Goal: Transaction & Acquisition: Purchase product/service

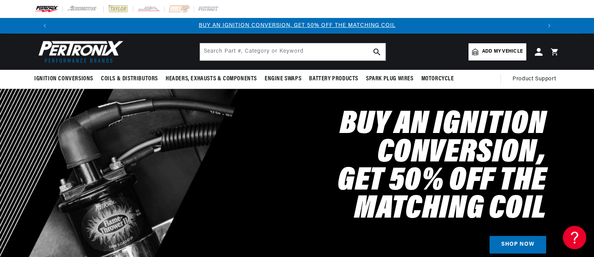
click at [499, 236] on link "SHOP NOW" at bounding box center [517, 245] width 56 height 18
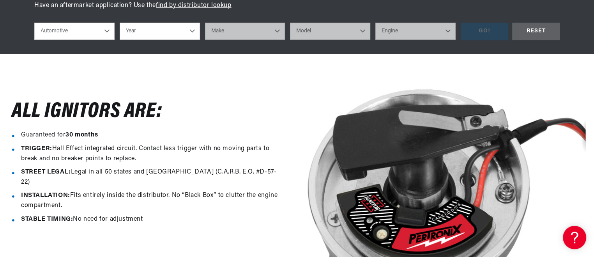
scroll to position [268, 0]
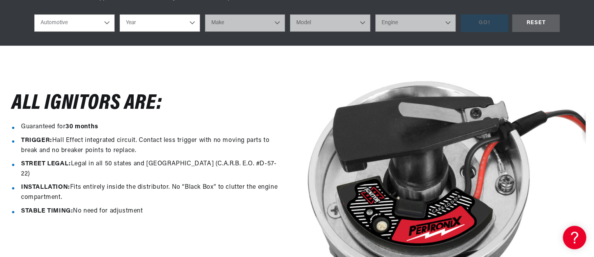
click at [63, 32] on select "Automotive Agricultural Industrial Marine Motorcycle" at bounding box center [74, 22] width 80 height 17
click at [132, 32] on select "Year 2022 2021 2020 2019 2018 2017 2016 2015 2014 2013 2012 2011 2010 2009 2008…" at bounding box center [160, 22] width 80 height 17
select select "1972"
click at [120, 32] on select "Year 2022 2021 2020 2019 2018 2017 2016 2015 2014 2013 2012 2011 2010 2009 2008…" at bounding box center [160, 22] width 80 height 17
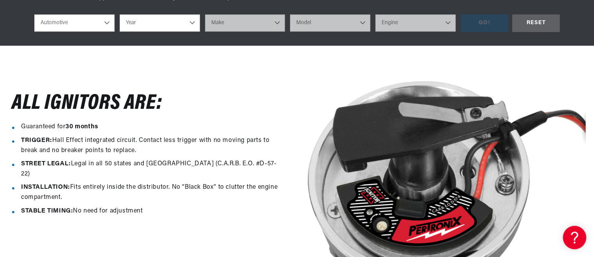
select select "1972"
click at [230, 32] on select "Make Alfa Romeo American Motors Aston Martin Audi Austin BMW Buick Cadillac Che…" at bounding box center [245, 22] width 80 height 17
select select "DeTomaso"
click at [205, 32] on select "Make Alfa Romeo American Motors Aston Martin Audi Austin BMW Buick Cadillac Che…" at bounding box center [245, 22] width 80 height 17
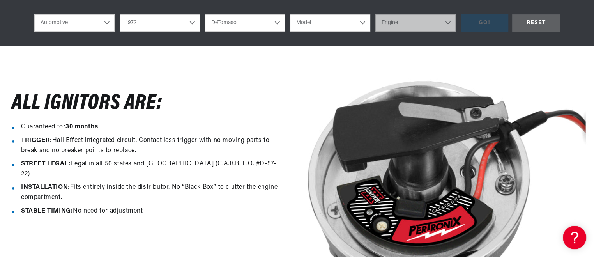
click at [226, 32] on select "Alfa Romeo American Motors Aston Martin Audi Austin BMW Buick Cadillac Checker …" at bounding box center [245, 22] width 80 height 17
click at [205, 32] on select "Alfa Romeo American Motors Aston Martin Audi Austin BMW Buick Cadillac Checker …" at bounding box center [245, 22] width 80 height 17
select select "Dodge"
click at [307, 32] on select "Model B100 Van B200 Van B300 Van Challenger Charger Coronet D100 Pickup D200 Pi…" at bounding box center [330, 22] width 80 height 17
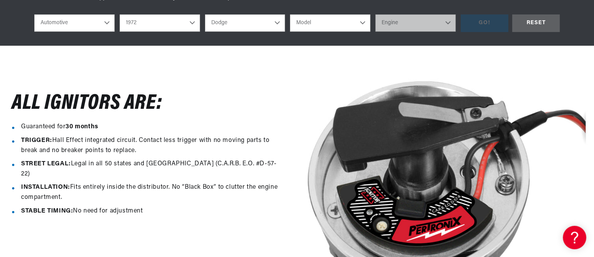
select select "Coronet"
click at [290, 32] on select "Model B100 Van B200 Van B300 Van Challenger Charger Coronet D100 Pickup D200 Pi…" at bounding box center [330, 22] width 80 height 17
select select "Coronet"
click at [148, 32] on select "2022 2021 2020 2019 2018 2017 2016 2015 2014 2013 2012 2011 2010 2009 2008 2007…" at bounding box center [160, 22] width 80 height 17
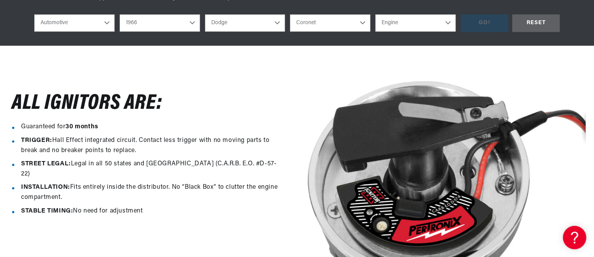
click at [120, 32] on select "2022 2021 2020 2019 2018 2017 2016 2015 2014 2013 2012 2011 2010 2009 2008 2007…" at bounding box center [160, 22] width 80 height 17
select select "1966"
click at [380, 32] on select "Engine 5.6L 6.6L 273cid / 4.5L 318cid / 5.2L 361cid / 5.9L 383cid / 6.3L 426cid…" at bounding box center [415, 22] width 80 height 17
select select "440cid-7.2L"
click at [375, 32] on select "Engine 5.6L 6.6L 273cid / 4.5L 318cid / 5.2L 361cid / 5.9L 383cid / 6.3L 426cid…" at bounding box center [415, 22] width 80 height 17
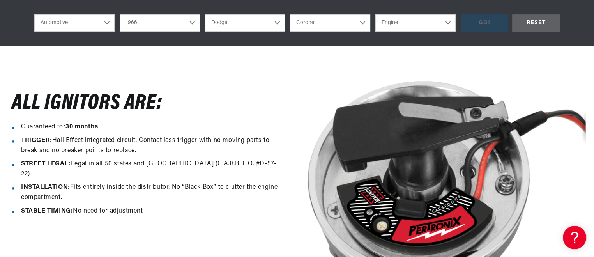
select select "440cid-7.2L"
click at [463, 32] on div "GO!" at bounding box center [485, 23] width 48 height 18
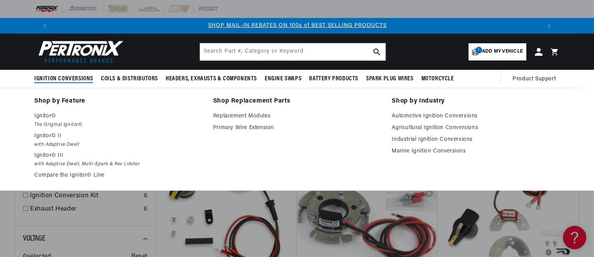
click at [74, 83] on span "Ignition Conversions" at bounding box center [63, 79] width 59 height 8
